Goal: Information Seeking & Learning: Learn about a topic

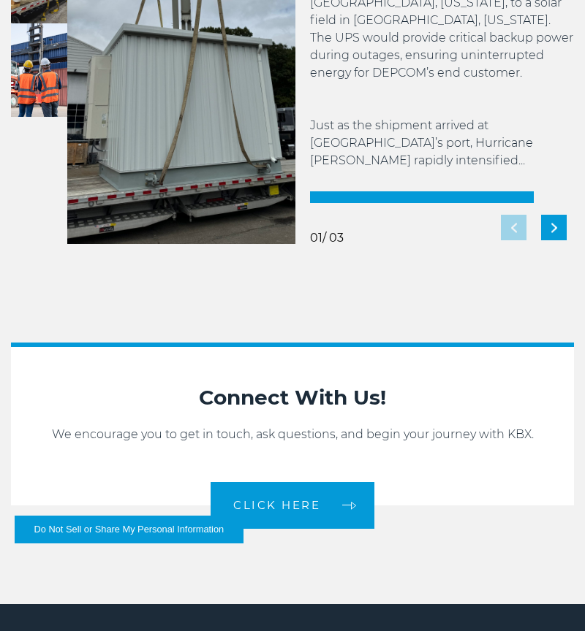
scroll to position [2552, 0]
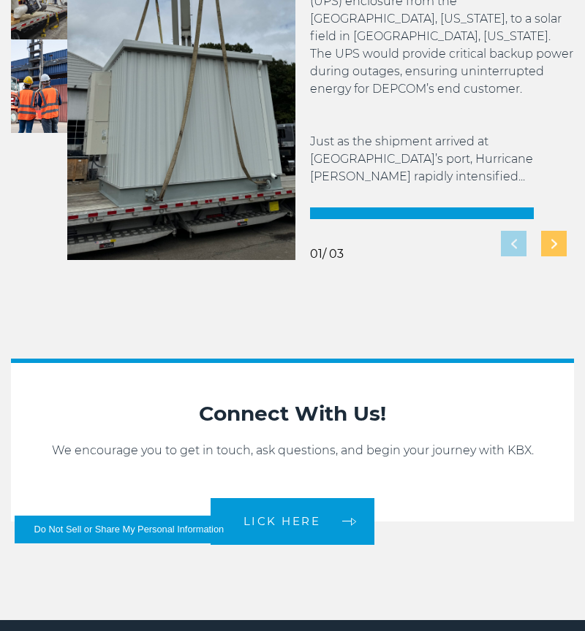
click at [544, 241] on div "Next slide" at bounding box center [554, 244] width 26 height 26
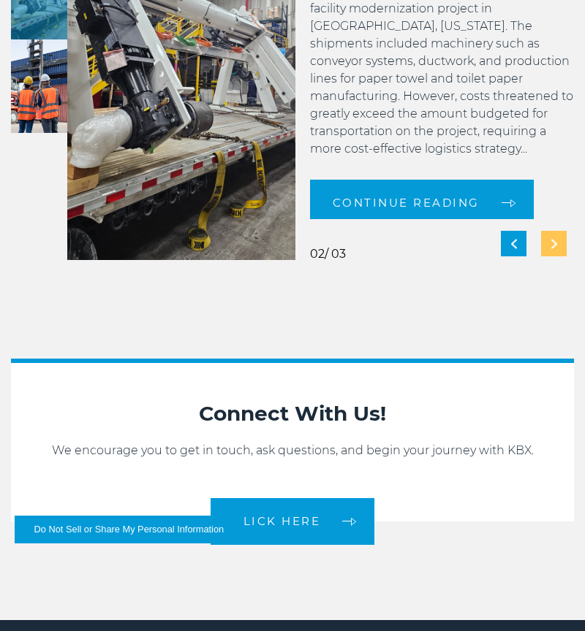
click at [541, 243] on div "Next slide" at bounding box center [554, 244] width 26 height 26
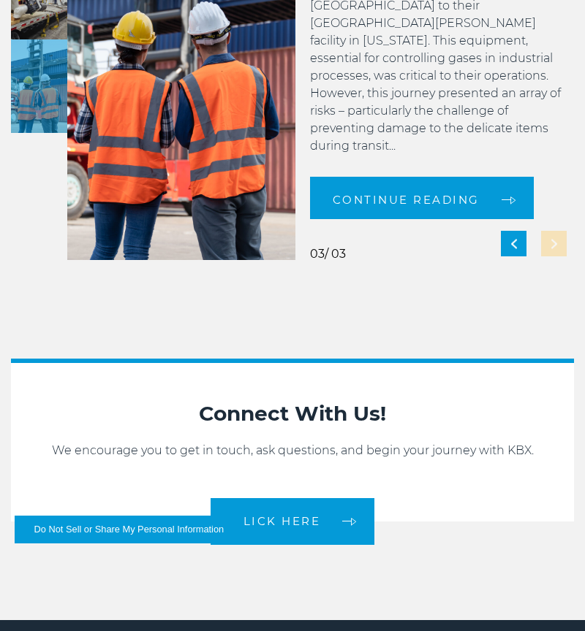
click at [541, 243] on div "Delivering Critical Equipment for [PERSON_NAME] Methanol KBX Logistics Case Stu…" at bounding box center [434, 55] width 278 height 409
click at [511, 250] on div "Previous slide" at bounding box center [514, 244] width 26 height 26
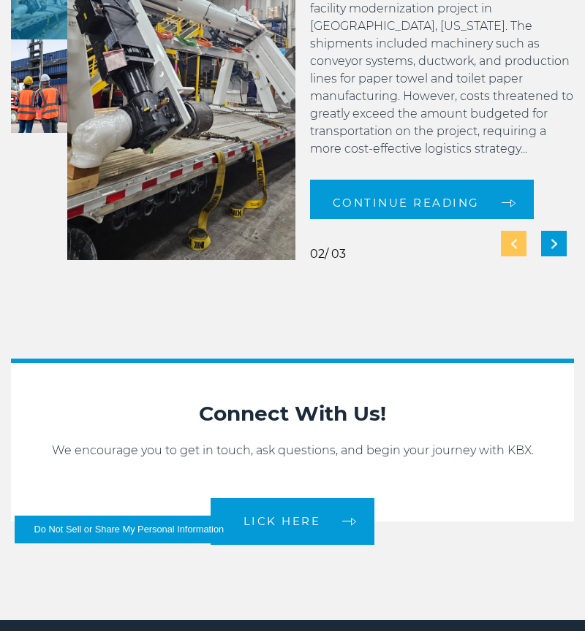
click at [511, 250] on div "Previous slide" at bounding box center [514, 244] width 26 height 26
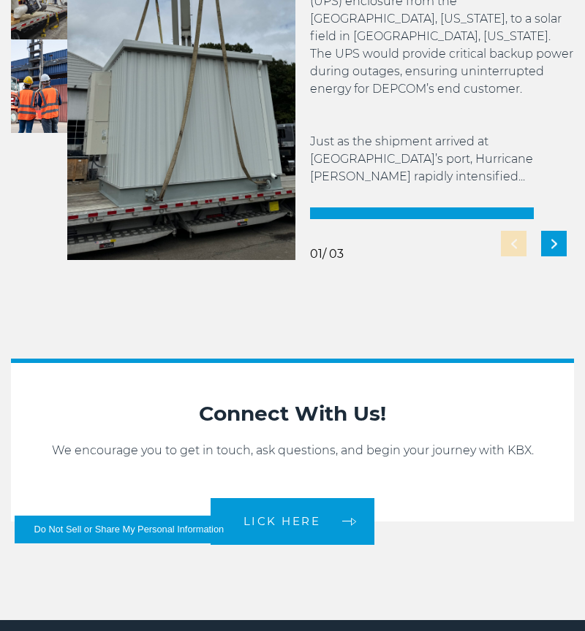
click at [511, 250] on div "Delivering for DEPCOM Amid Hurricane [PERSON_NAME] KBX Logistics Case Study In …" at bounding box center [434, 55] width 278 height 409
click at [548, 249] on div "Next slide" at bounding box center [554, 244] width 26 height 26
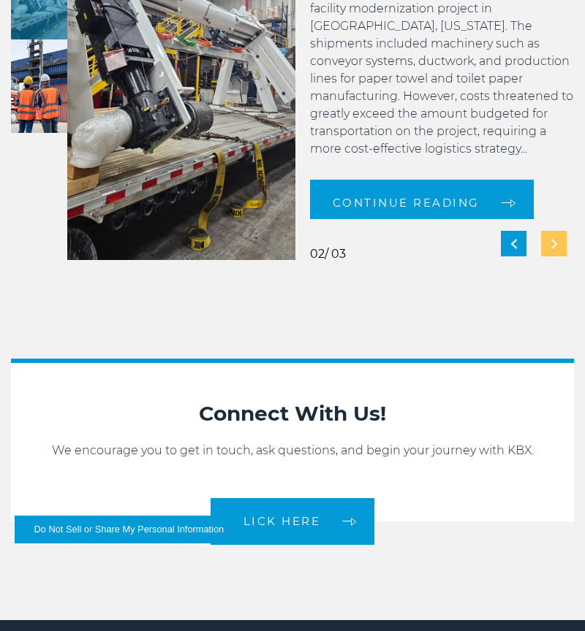
click at [548, 249] on div "Next slide" at bounding box center [554, 244] width 26 height 26
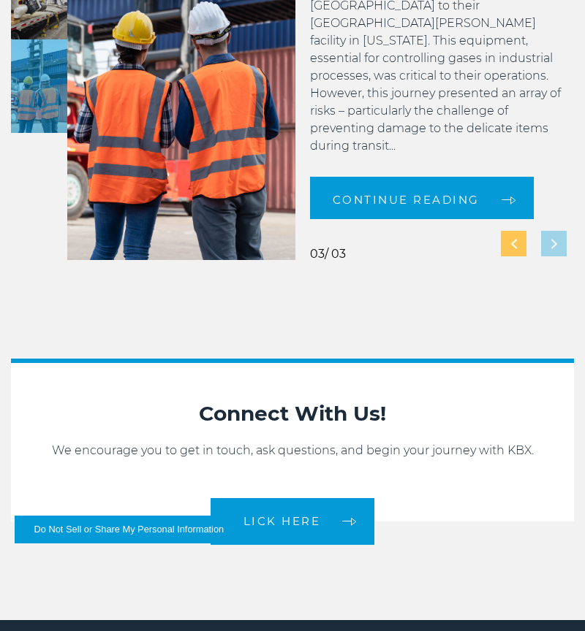
click at [517, 246] on div "Previous slide" at bounding box center [514, 244] width 26 height 26
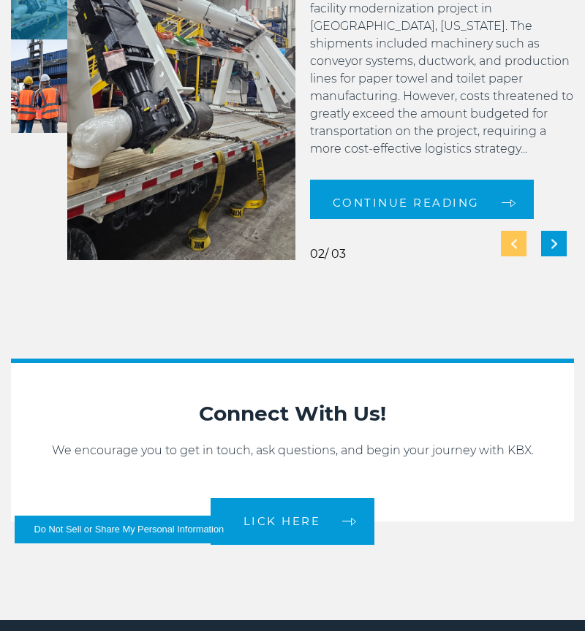
click at [517, 246] on div "Previous slide" at bounding box center [514, 244] width 26 height 26
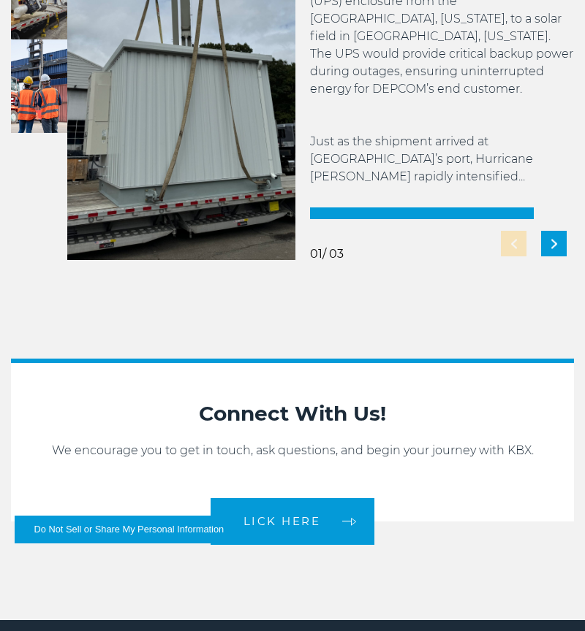
click at [517, 246] on div "Delivering for DEPCOM Amid Hurricane [PERSON_NAME] KBX Logistics Case Study In …" at bounding box center [434, 55] width 278 height 409
click at [555, 250] on div "Next slide" at bounding box center [554, 244] width 26 height 26
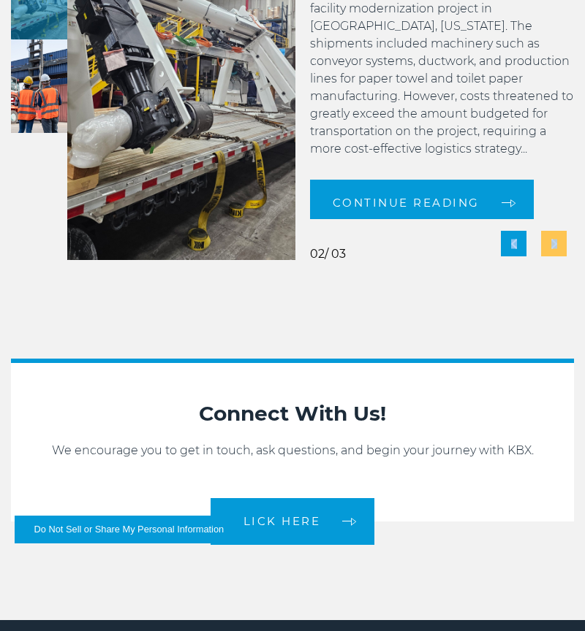
click at [555, 250] on div "Next slide" at bounding box center [554, 244] width 26 height 26
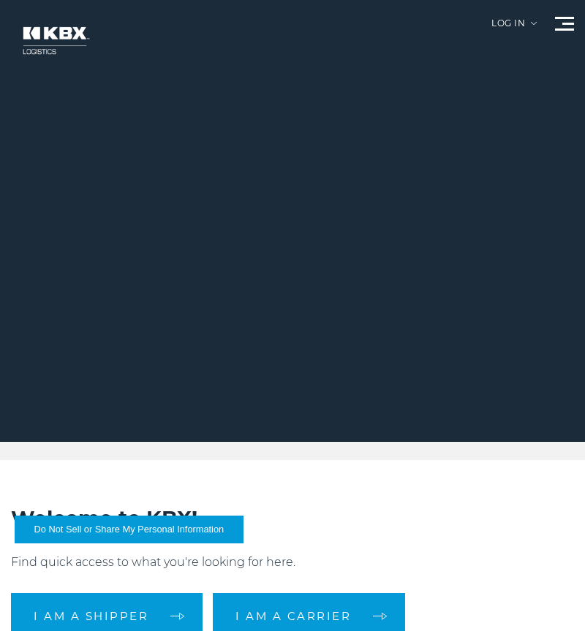
scroll to position [0, 0]
drag, startPoint x: 365, startPoint y: 290, endPoint x: 349, endPoint y: 400, distance: 111.5
click at [349, 400] on div at bounding box center [292, 221] width 585 height 442
drag, startPoint x: 254, startPoint y: 160, endPoint x: 375, endPoint y: 382, distance: 252.7
click at [380, 377] on div at bounding box center [292, 221] width 585 height 442
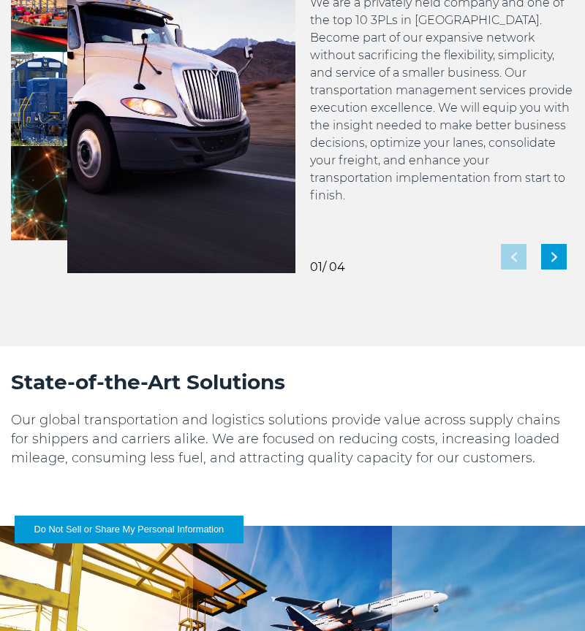
scroll to position [1362, 0]
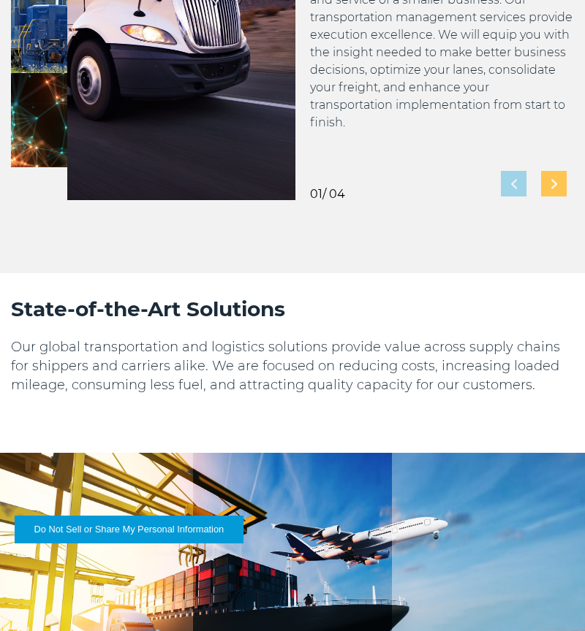
click at [548, 192] on div "Next slide" at bounding box center [554, 184] width 26 height 26
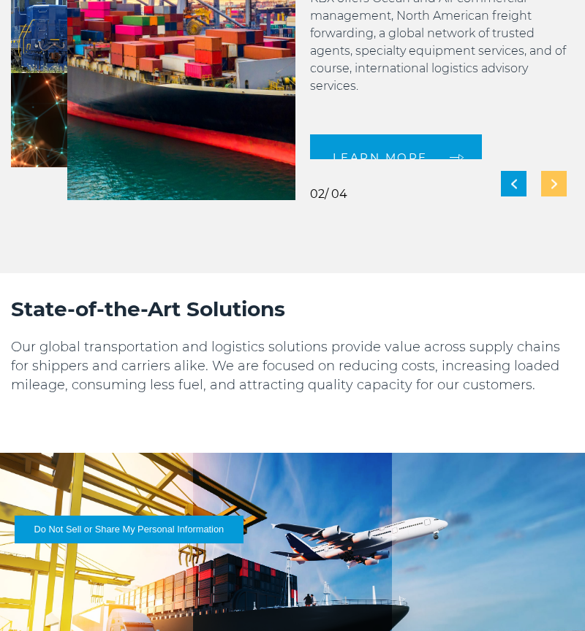
click at [548, 192] on div "Next slide" at bounding box center [554, 184] width 26 height 26
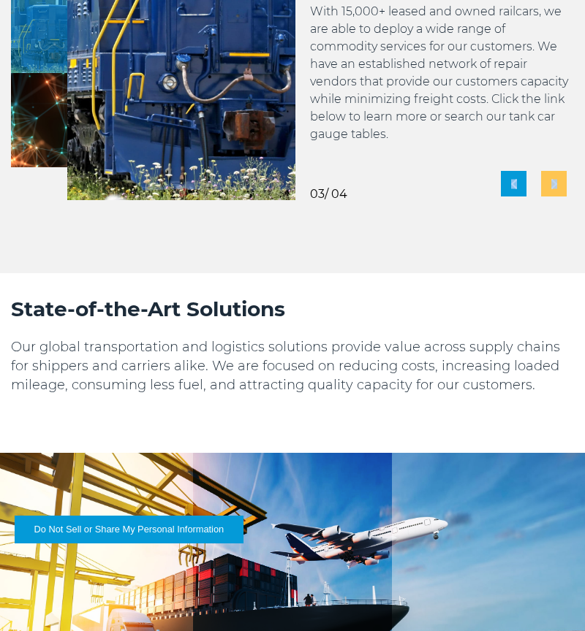
click at [548, 192] on div "Next slide" at bounding box center [554, 184] width 26 height 26
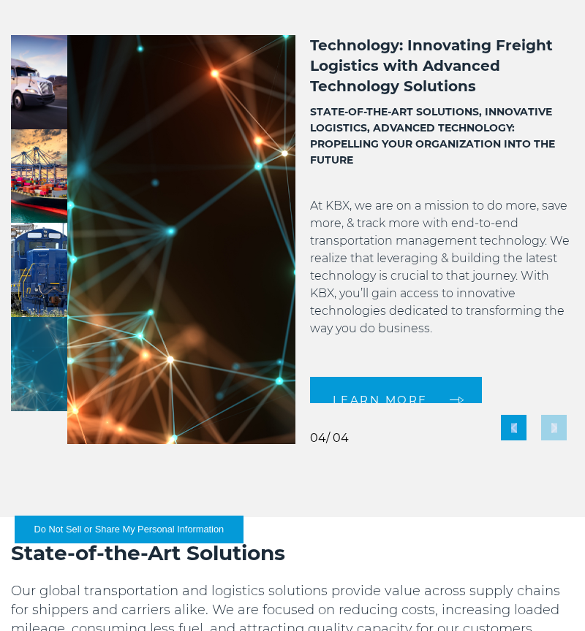
scroll to position [1135, 0]
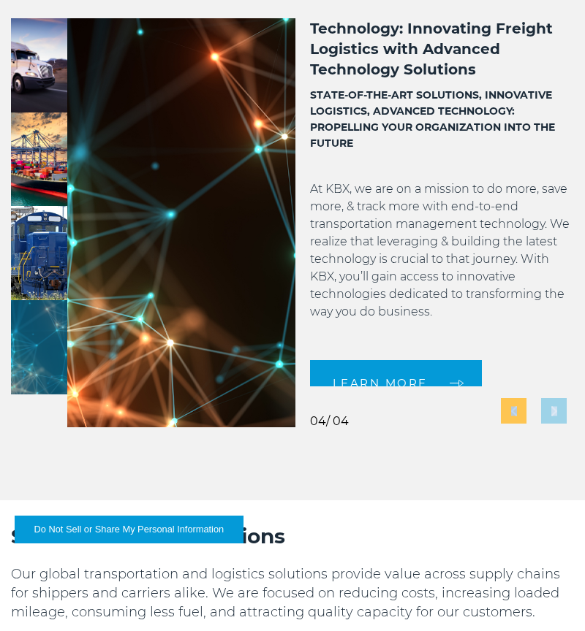
click at [514, 417] on div "Previous slide" at bounding box center [514, 411] width 26 height 26
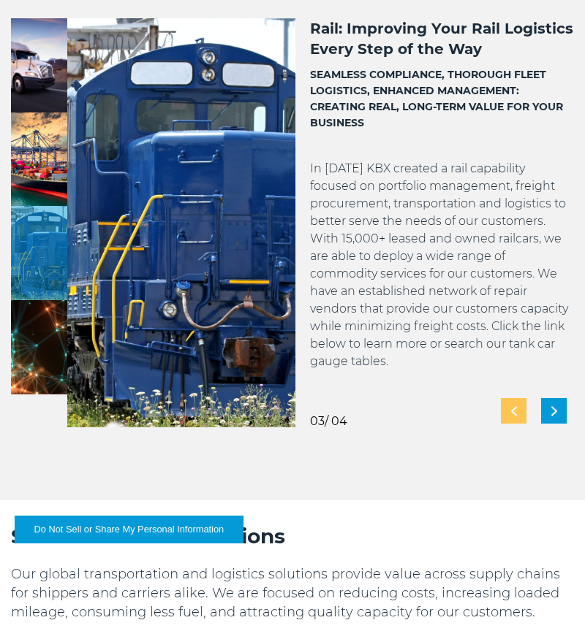
click at [514, 417] on div "Previous slide" at bounding box center [514, 411] width 26 height 26
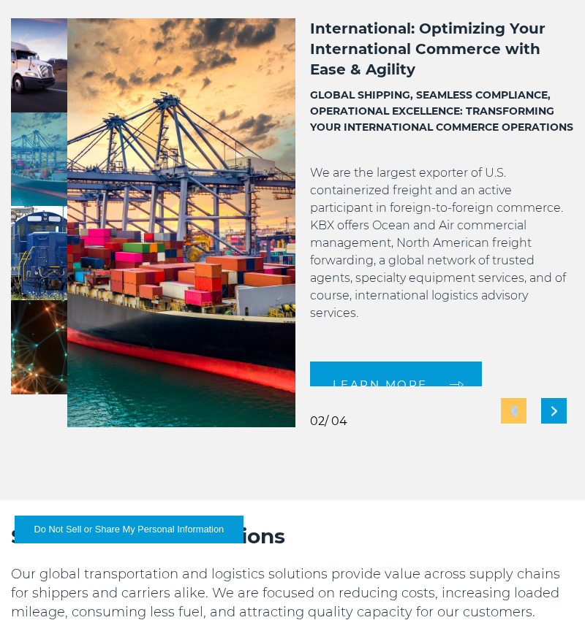
click at [514, 417] on div "Previous slide" at bounding box center [514, 411] width 26 height 26
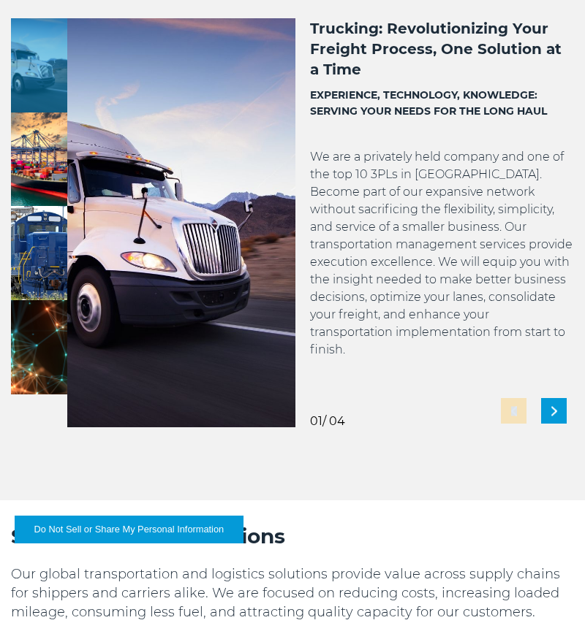
click at [514, 417] on div "Trucking: Revolutionizing Your Freight Process, One Solution at a Time EXPERIEN…" at bounding box center [434, 222] width 278 height 409
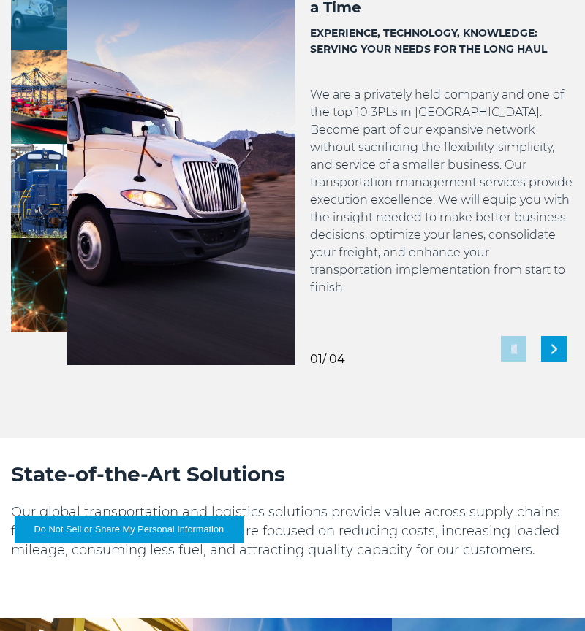
scroll to position [1204, 0]
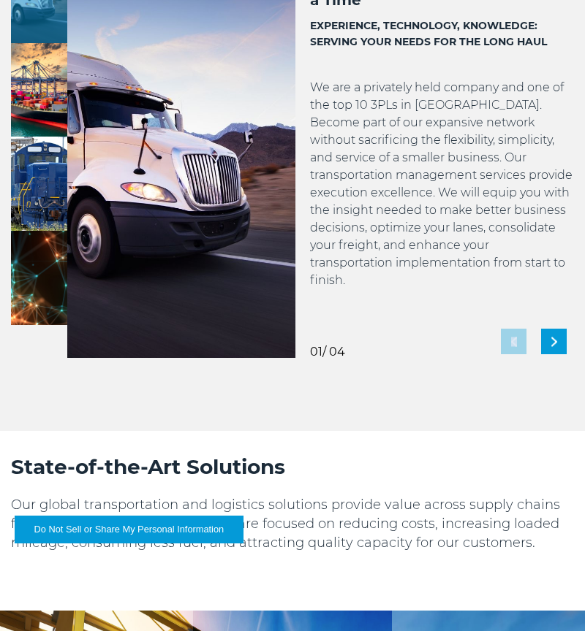
click at [52, 186] on img at bounding box center [39, 184] width 56 height 94
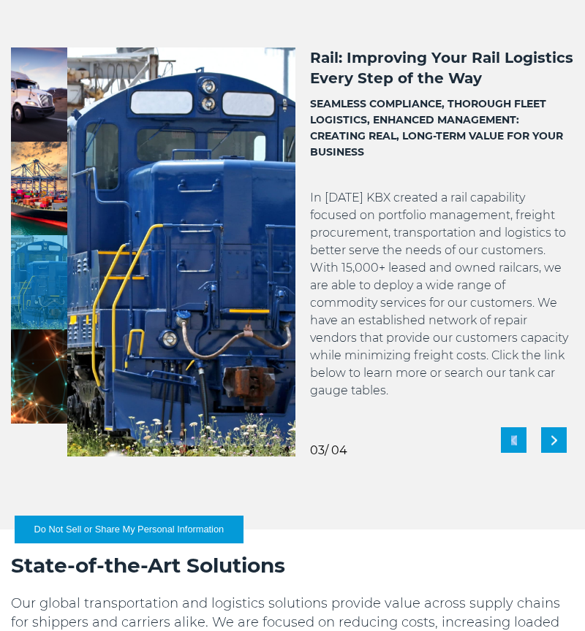
scroll to position [1105, 0]
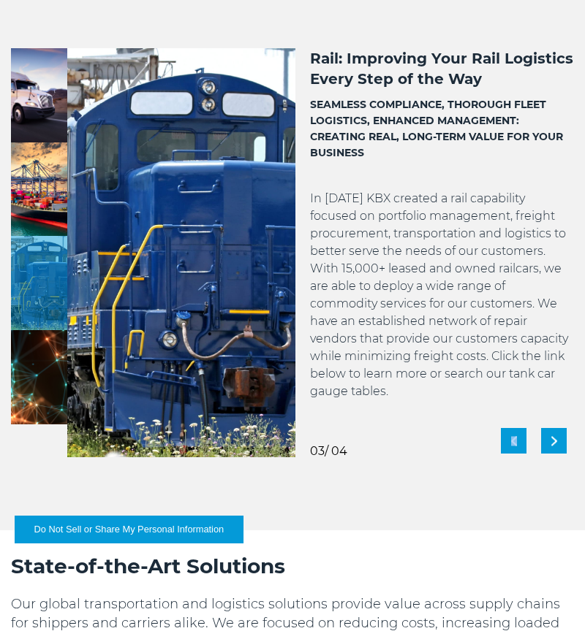
click at [50, 189] on img at bounding box center [39, 189] width 56 height 94
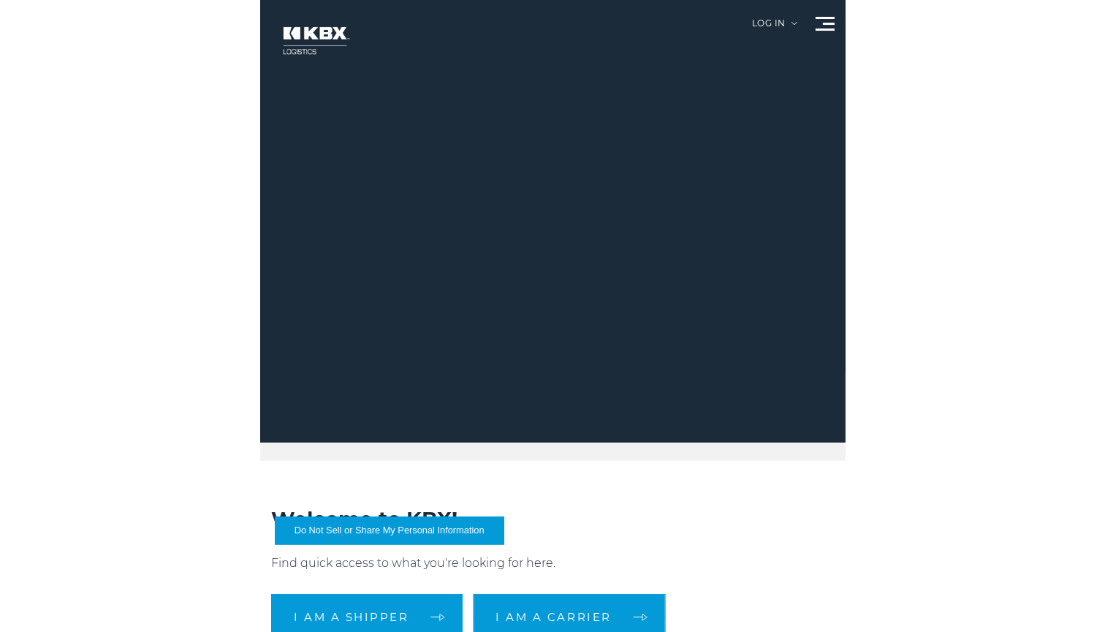
scroll to position [0, 0]
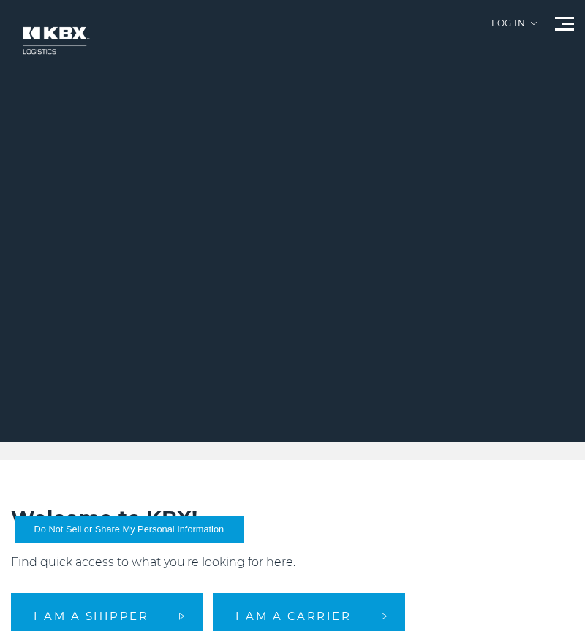
click at [563, 26] on div at bounding box center [564, 24] width 19 height 14
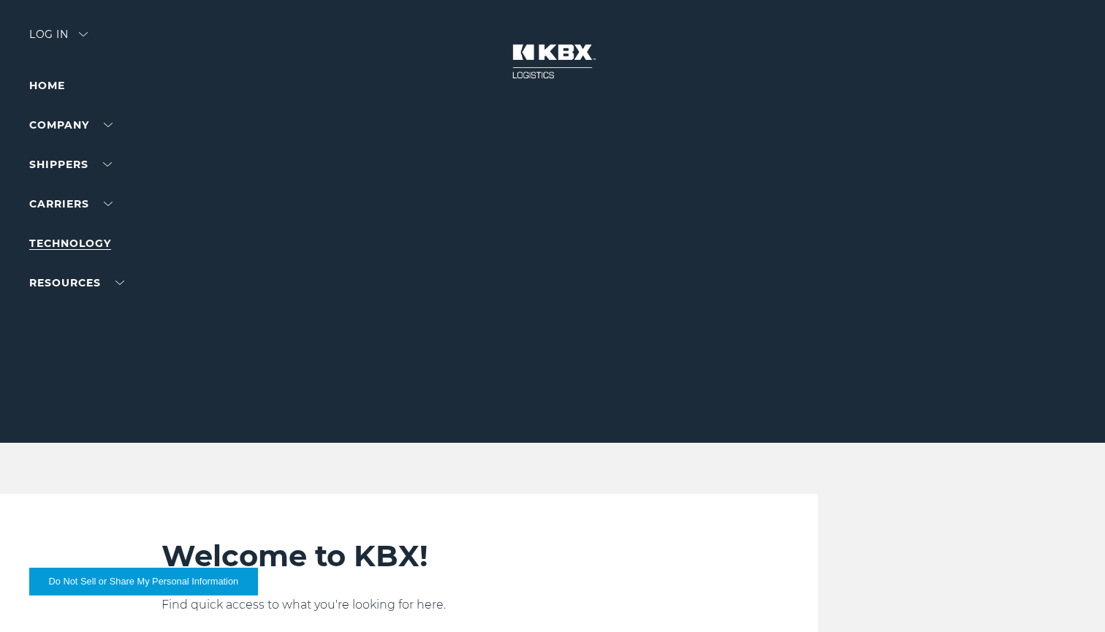
click at [64, 243] on link "Technology" at bounding box center [70, 243] width 82 height 13
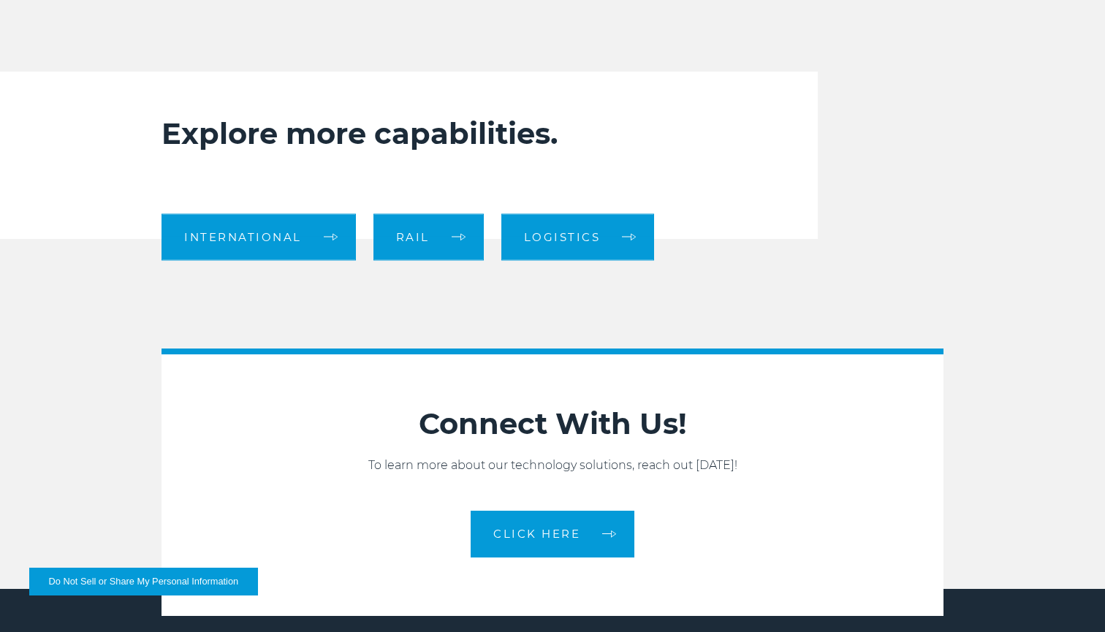
scroll to position [1571, 0]
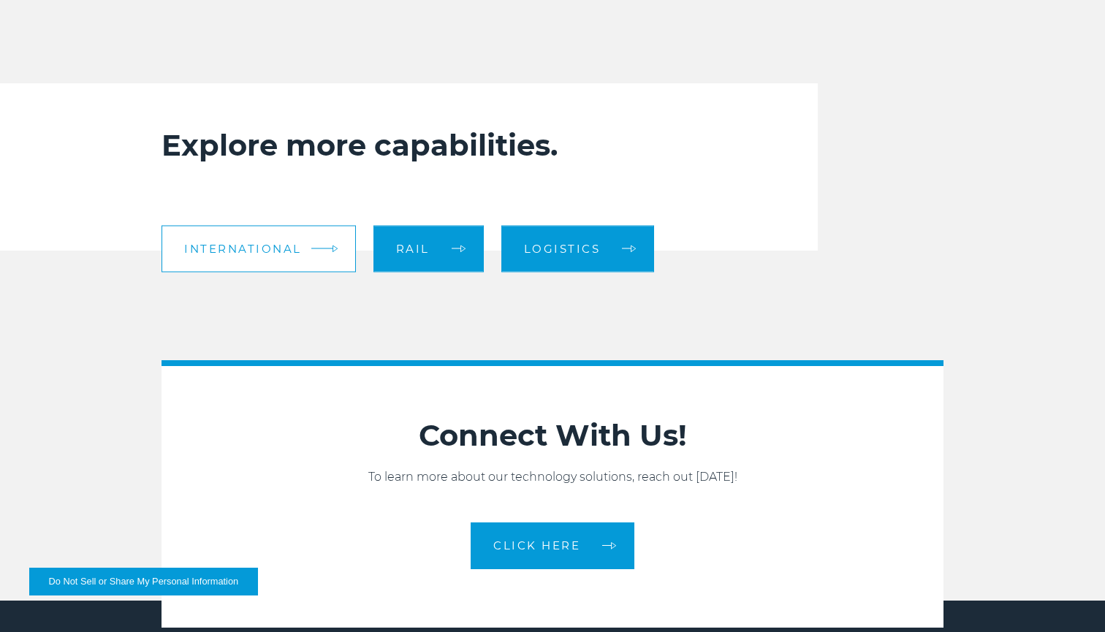
click at [324, 248] on link "International" at bounding box center [258, 248] width 194 height 47
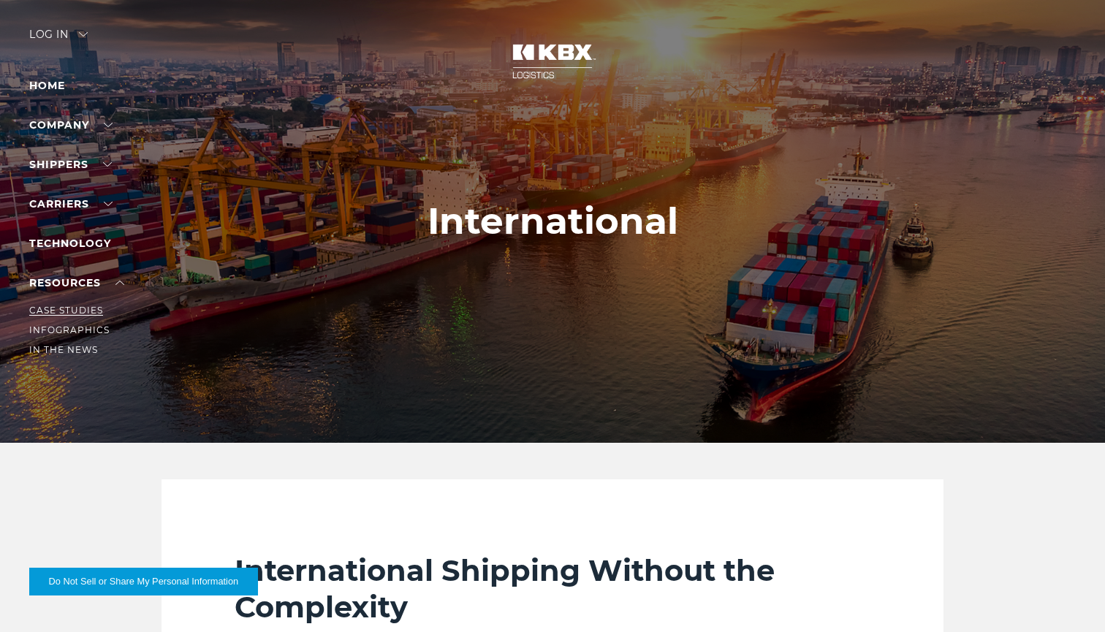
click at [99, 306] on link "Case Studies" at bounding box center [66, 310] width 74 height 11
